Goal: Find specific page/section: Find specific page/section

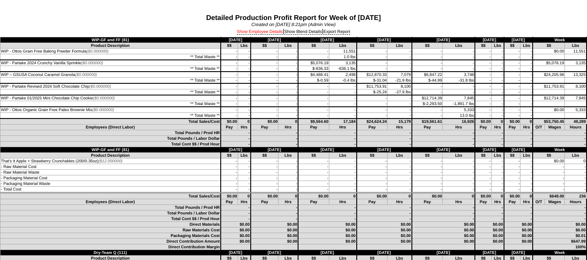
click at [254, 32] on link "Show Employee Details" at bounding box center [260, 32] width 46 height 5
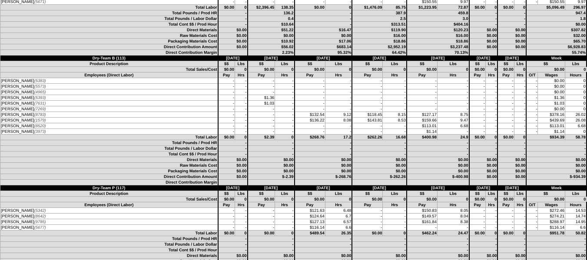
scroll to position [1955, 0]
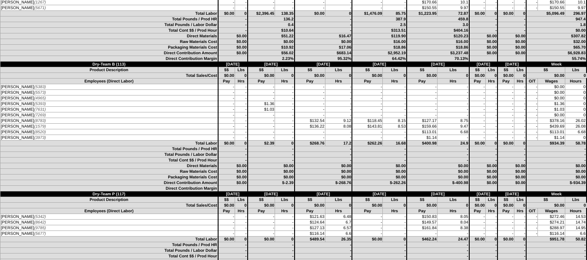
drag, startPoint x: 466, startPoint y: 130, endPoint x: 0, endPoint y: 122, distance: 466.2
click at [0, 122] on tbody "Employees (Direct Labor) Pay Hrs Pay Hrs Pay Hrs Pay Hrs Pay Hrs Pay Hrs Pay Hr…" at bounding box center [293, 110] width 586 height 62
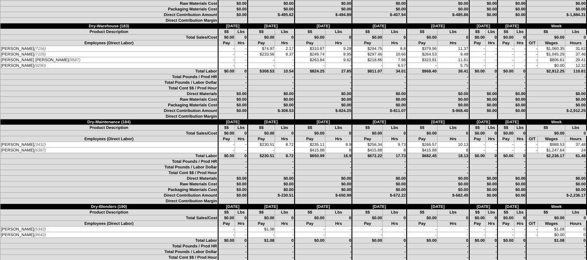
scroll to position [2476, 0]
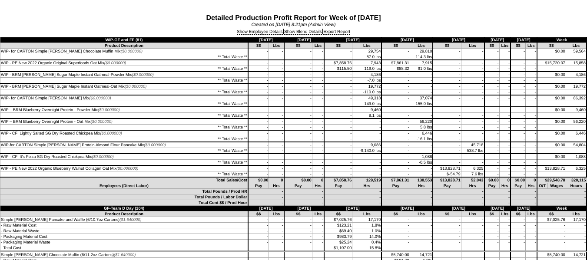
click at [260, 35] on div "Show Employee Details | Show Blend Details | Export Report" at bounding box center [293, 32] width 587 height 10
click at [262, 33] on link "Show Employee Details" at bounding box center [260, 32] width 46 height 5
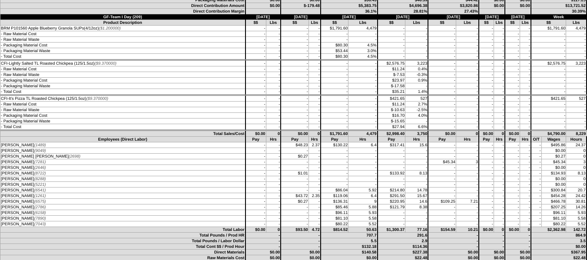
scroll to position [956, 0]
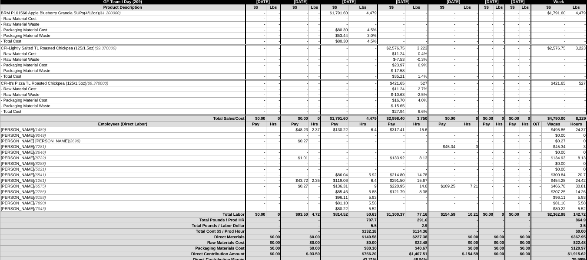
drag, startPoint x: 468, startPoint y: 146, endPoint x: 0, endPoint y: 145, distance: 468.3
click at [0, 145] on tr "[PERSON_NAME] (7281) - - - - - - - 3" at bounding box center [293, 147] width 586 height 6
drag, startPoint x: 445, startPoint y: 185, endPoint x: 0, endPoint y: 186, distance: 445.2
click at [0, 186] on tr "[PERSON_NAME] (6575) - - $0.27 - $136.31 9 $220.95 30.81" at bounding box center [293, 187] width 586 height 6
click at [285, 84] on td "-" at bounding box center [295, 84] width 28 height 6
